Goal: Information Seeking & Learning: Understand process/instructions

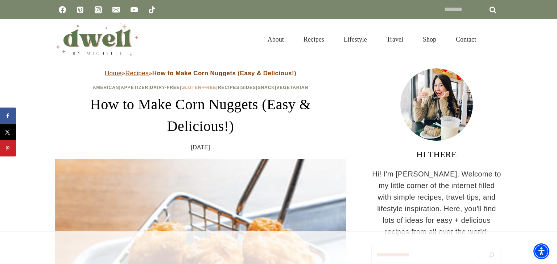
scroll to position [156, 0]
